Goal: Task Accomplishment & Management: Use online tool/utility

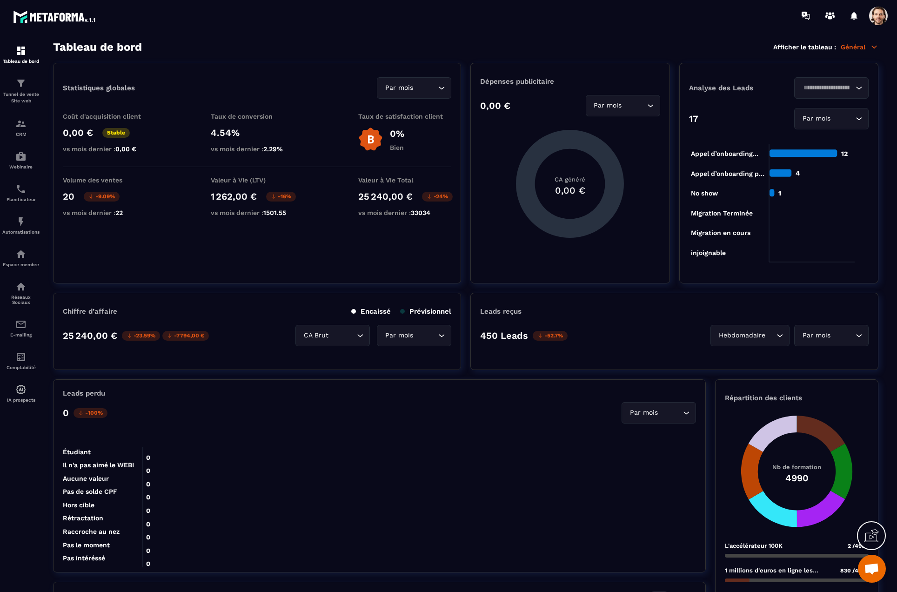
click at [873, 14] on span at bounding box center [878, 16] width 19 height 19
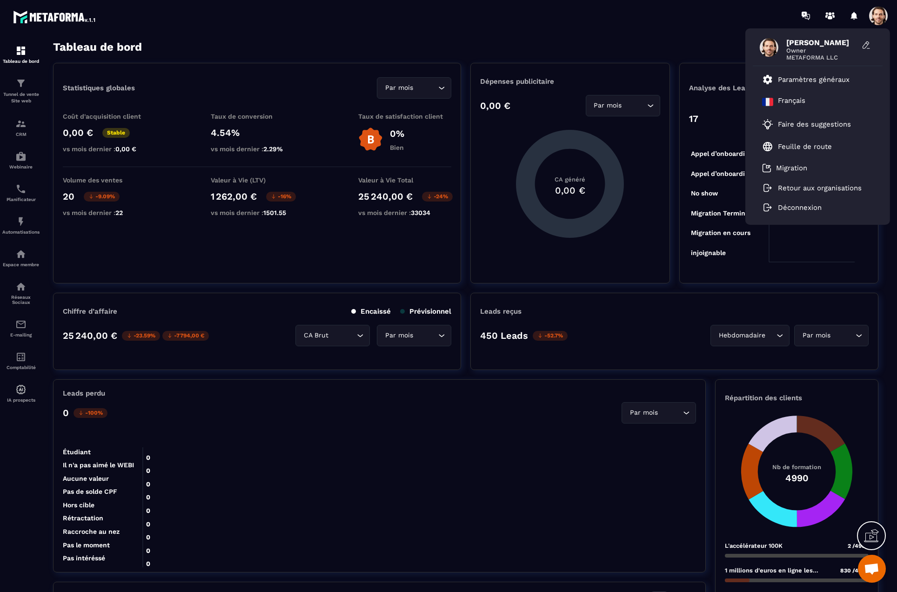
click at [873, 15] on span at bounding box center [878, 16] width 19 height 19
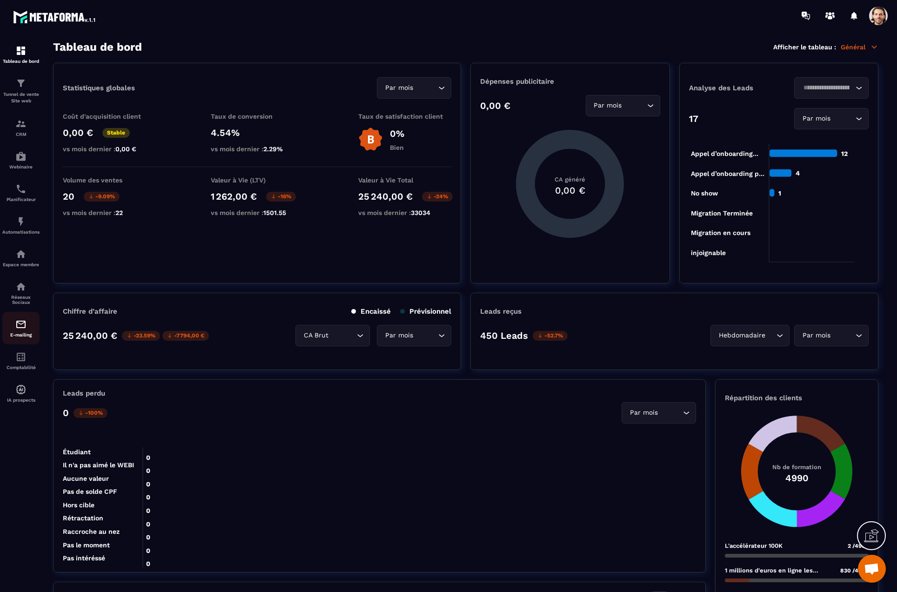
click at [28, 324] on div "E-mailing" at bounding box center [20, 328] width 37 height 19
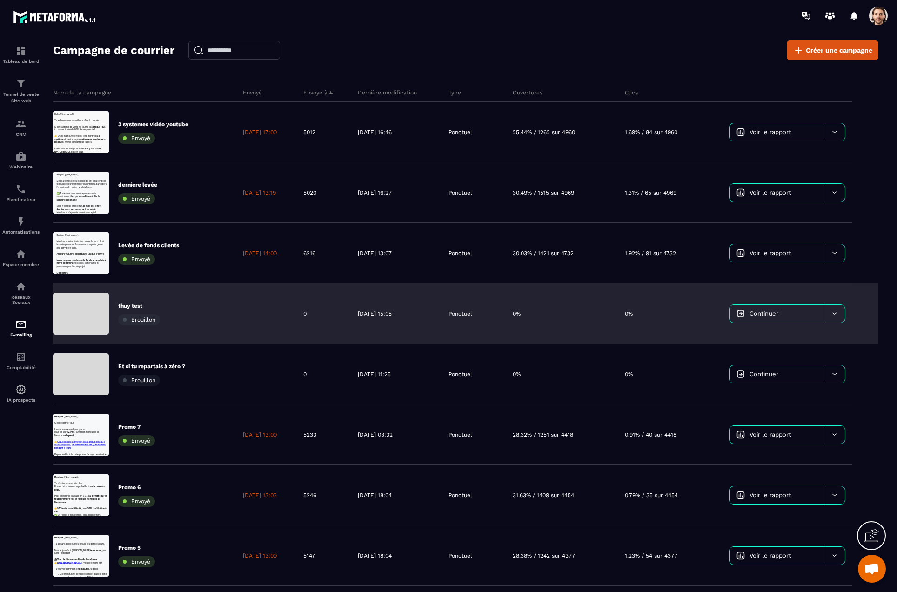
click at [211, 319] on div "thuy test Brouillon" at bounding box center [144, 313] width 183 height 60
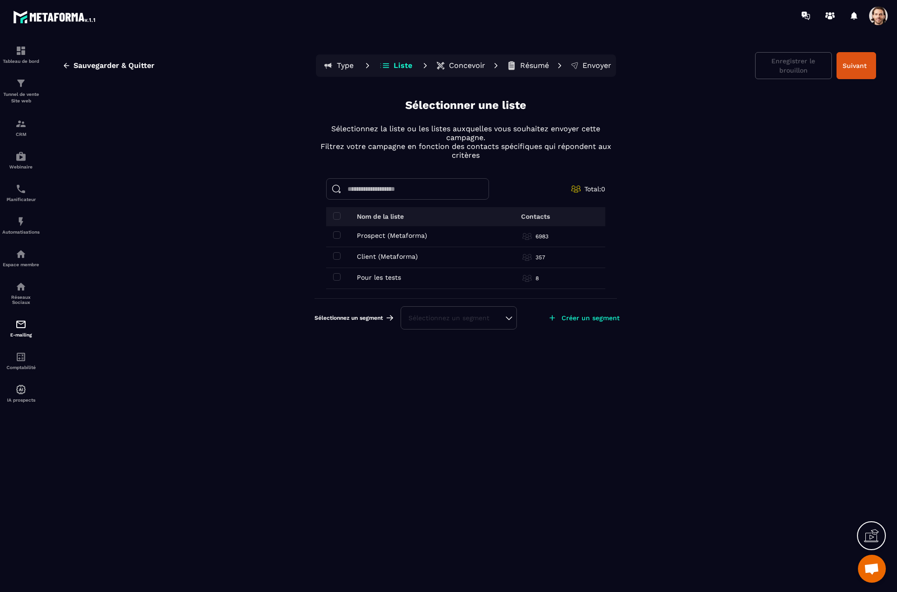
click at [461, 319] on div "Sélectionnez un segment" at bounding box center [459, 317] width 101 height 9
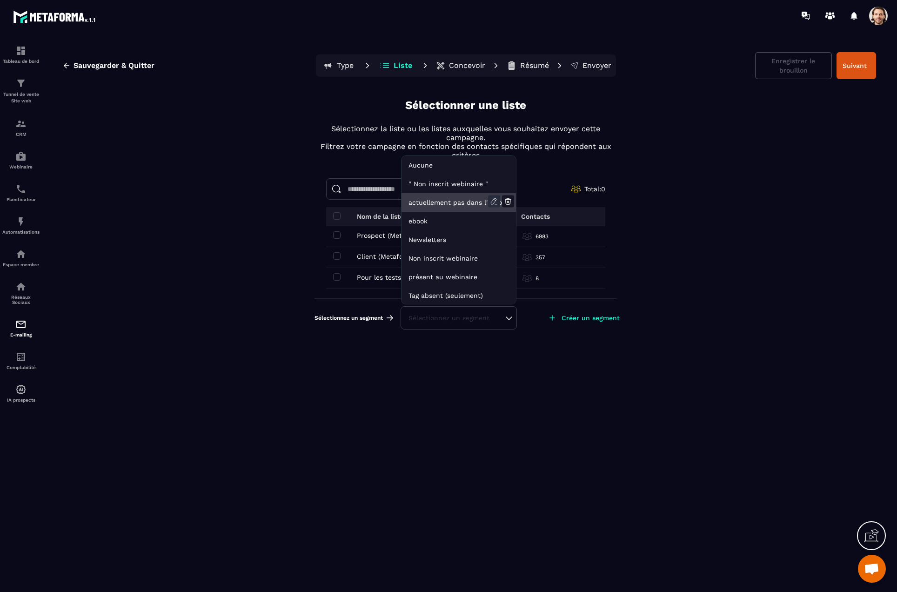
click at [495, 198] on icon at bounding box center [494, 201] width 12 height 12
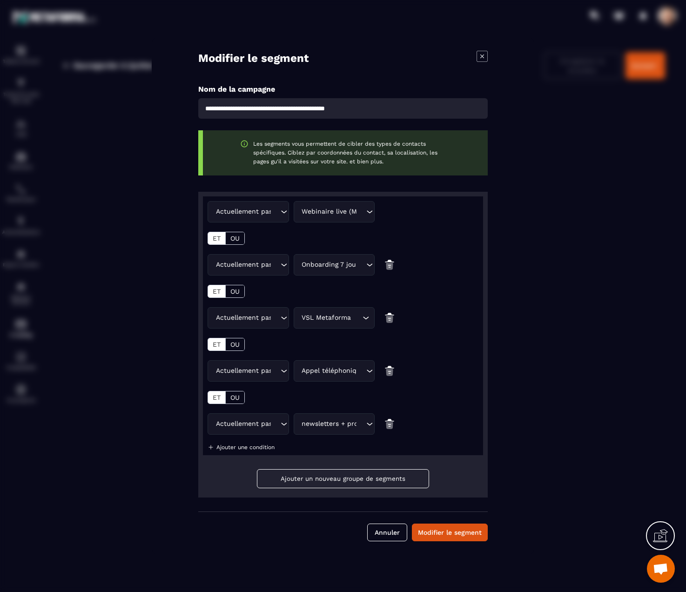
click at [477, 57] on icon "Modal window" at bounding box center [482, 56] width 11 height 11
